Goal: Information Seeking & Learning: Learn about a topic

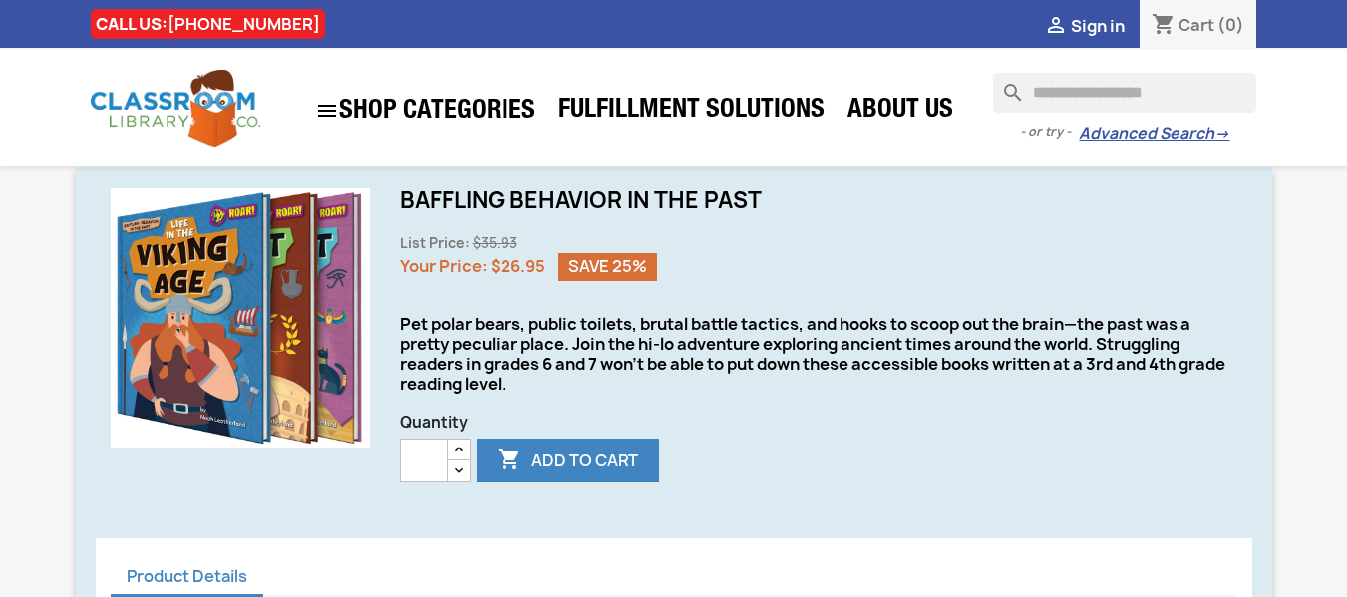
scroll to position [598, 0]
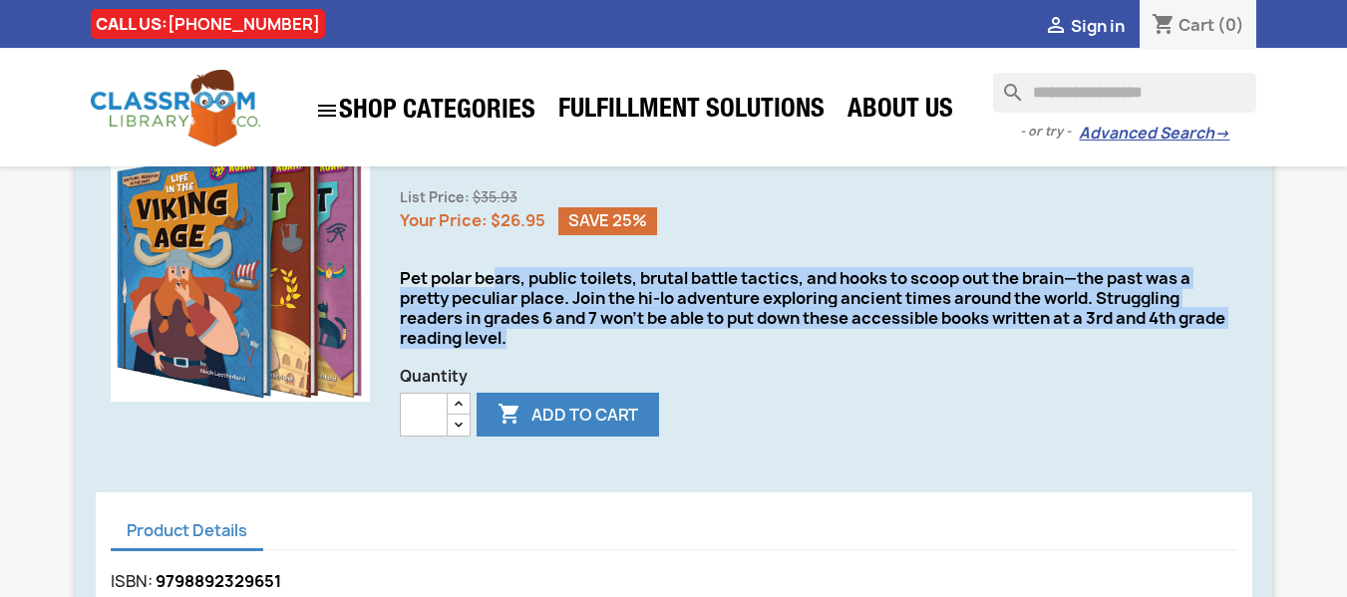
drag, startPoint x: 499, startPoint y: 288, endPoint x: 807, endPoint y: 340, distance: 312.5
click at [807, 340] on div "Pet polar bears, public toilets, brutal battle tactics, and hooks to scoop out …" at bounding box center [819, 308] width 838 height 80
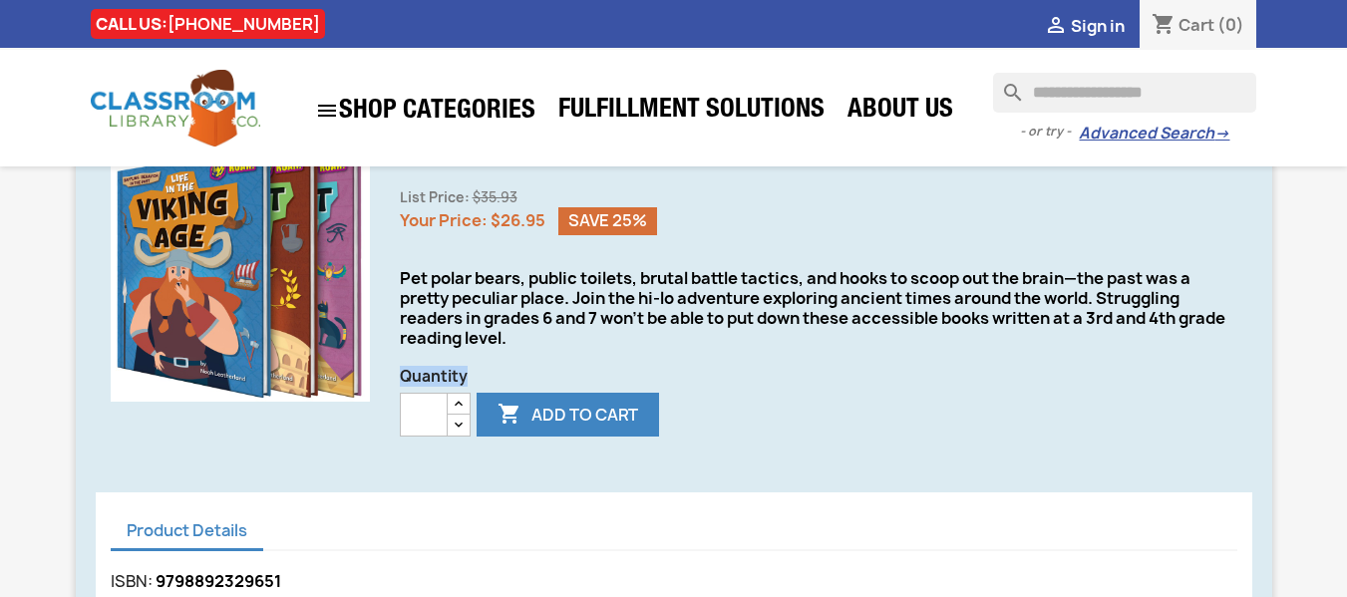
drag, startPoint x: 807, startPoint y: 335, endPoint x: 852, endPoint y: 358, distance: 50.4
click at [852, 358] on div "Baffling Behavior in the Past List Price: $35.93 Your Price: $26.95 Save 25% Pe…" at bounding box center [819, 302] width 868 height 318
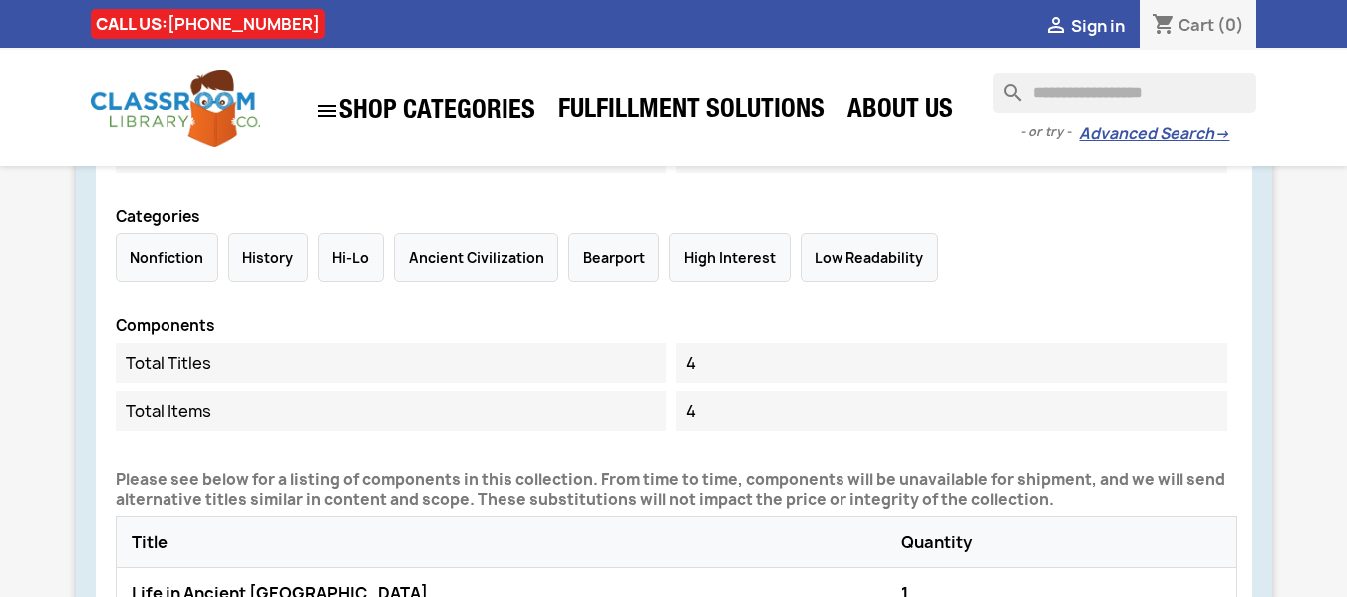
scroll to position [1197, 0]
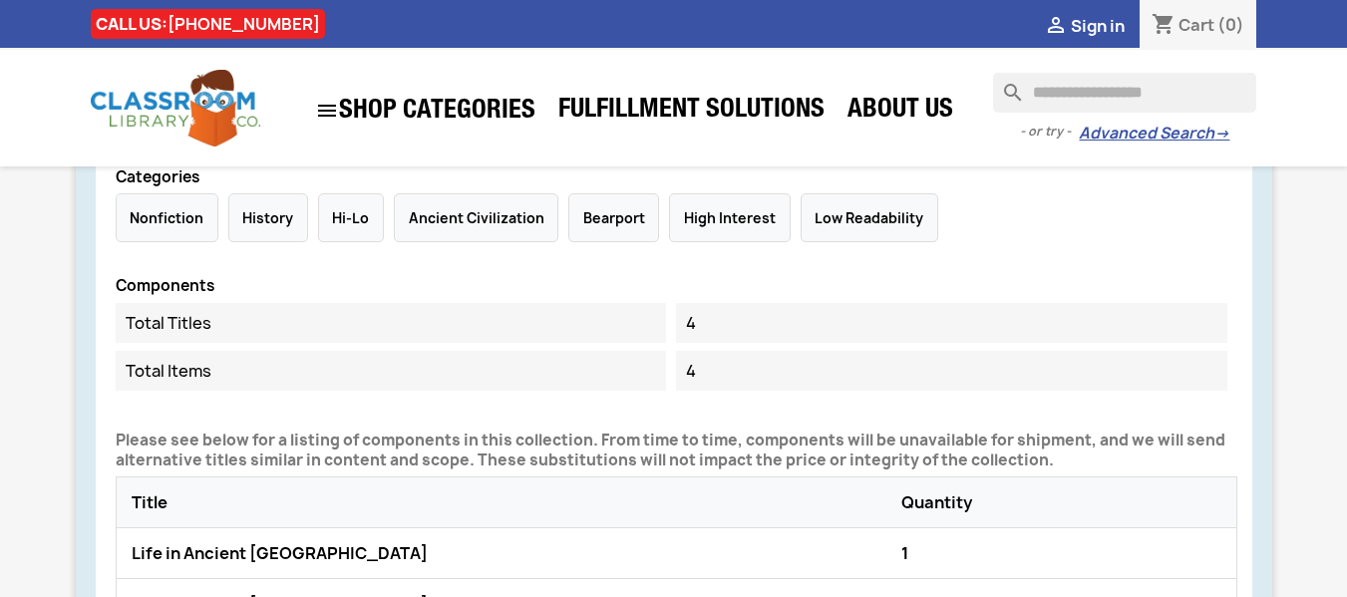
click at [327, 222] on div "Hi-Lo" at bounding box center [351, 217] width 66 height 49
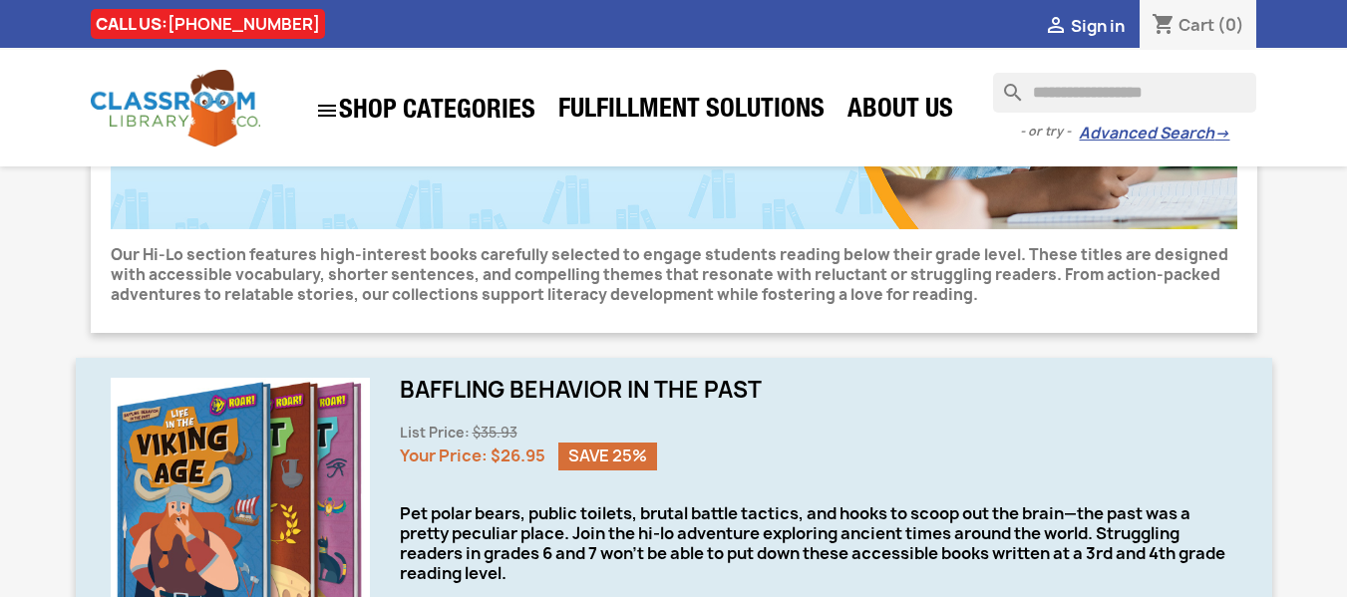
scroll to position [156, 0]
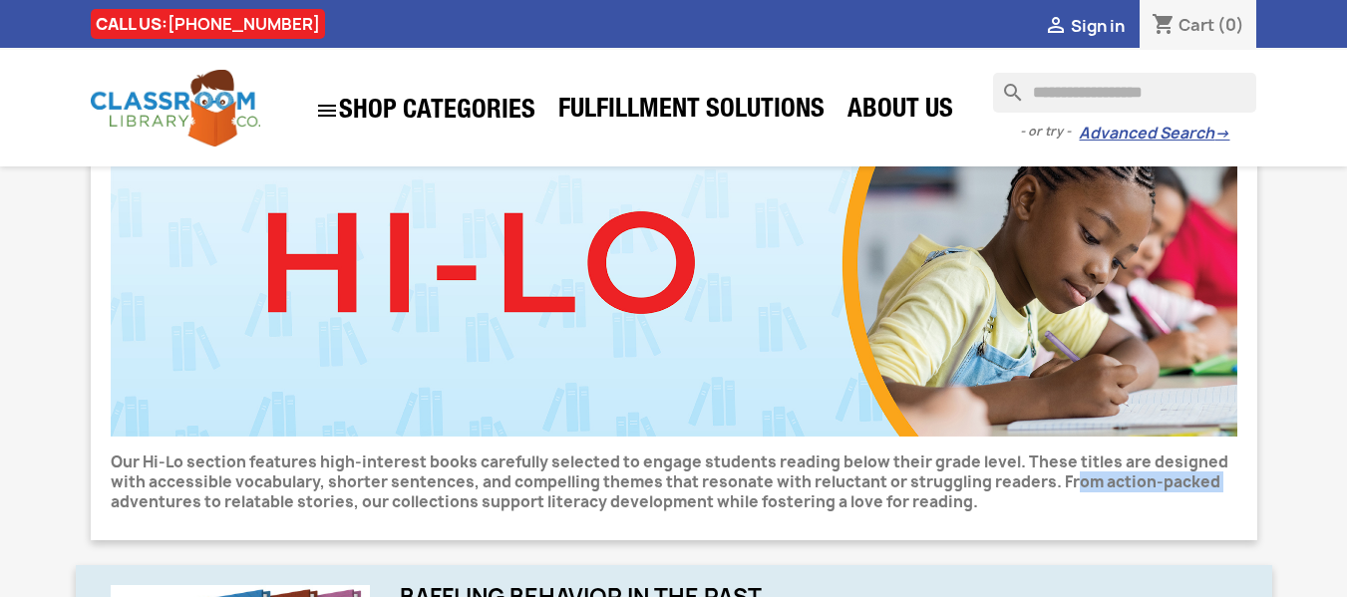
drag, startPoint x: 1049, startPoint y: 495, endPoint x: 92, endPoint y: 490, distance: 957.4
click at [248, 478] on p "Our Hi-Lo section features high-interest books carefully selected to engage stu…" at bounding box center [674, 483] width 1127 height 60
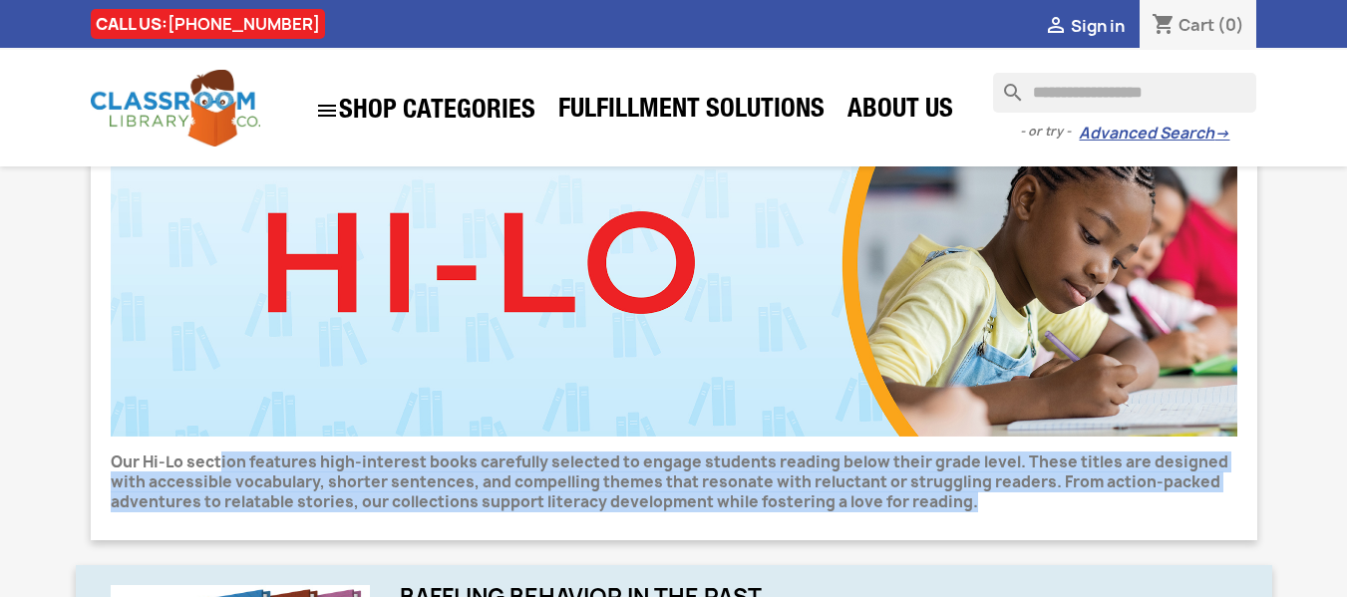
drag, startPoint x: 220, startPoint y: 473, endPoint x: 1046, endPoint y: 511, distance: 826.6
click at [1046, 511] on p "Our Hi-Lo section features high-interest books carefully selected to engage stu…" at bounding box center [674, 483] width 1127 height 60
drag, startPoint x: 868, startPoint y: 482, endPoint x: 167, endPoint y: 468, distance: 701.2
click at [167, 469] on p "Our Hi-Lo section features high-interest books carefully selected to engage stu…" at bounding box center [674, 483] width 1127 height 60
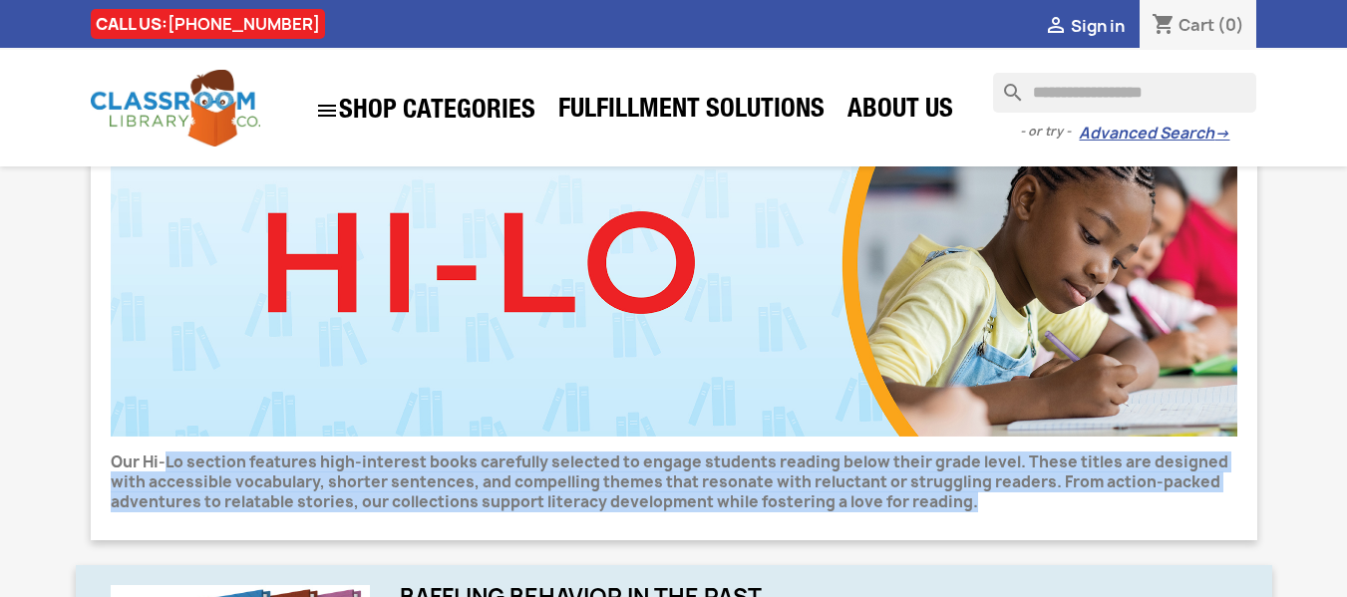
click at [167, 468] on p "Our Hi-Lo section features high-interest books carefully selected to engage stu…" at bounding box center [674, 483] width 1127 height 60
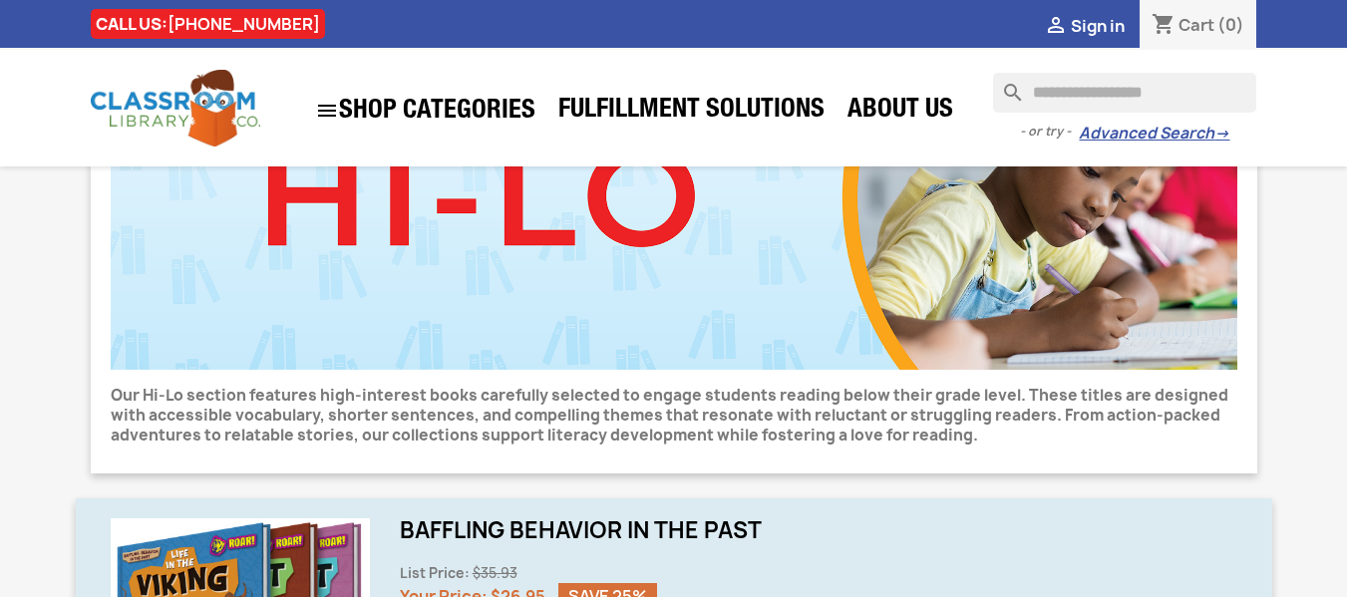
scroll to position [0, 0]
